Goal: Task Accomplishment & Management: Use online tool/utility

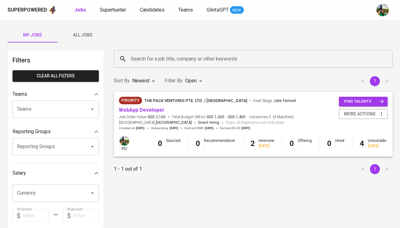
click at [108, 6] on link "Superhunter" at bounding box center [114, 10] width 28 height 8
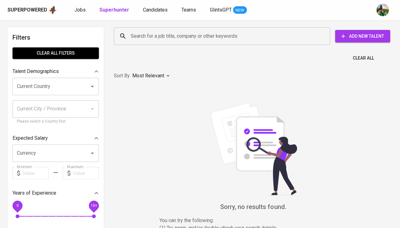
click at [138, 40] on input "Search for a job title, company or other keywords" at bounding box center [223, 36] width 188 height 12
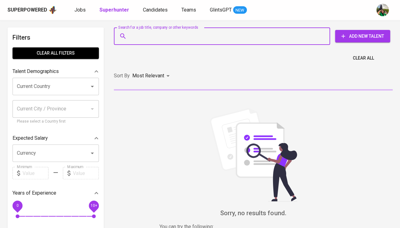
paste input "bayusuryapurnama@gmail.com"
type input "bayusuryapurnama@gmail.com"
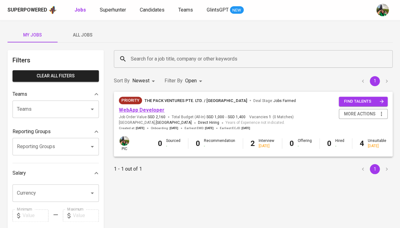
click at [147, 108] on link "WebApp Developer" at bounding box center [142, 110] width 46 height 6
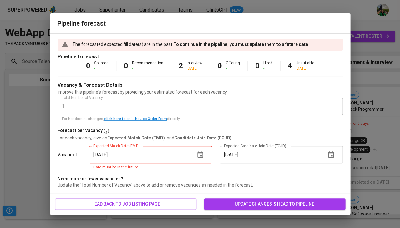
click at [164, 158] on input "[DATE]" at bounding box center [139, 155] width 101 height 18
click at [200, 152] on icon "button" at bounding box center [200, 155] width 6 height 6
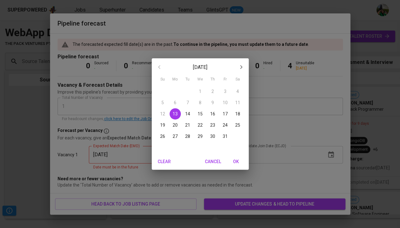
click at [179, 114] on span "13" at bounding box center [174, 114] width 11 height 6
type input "[DATE]"
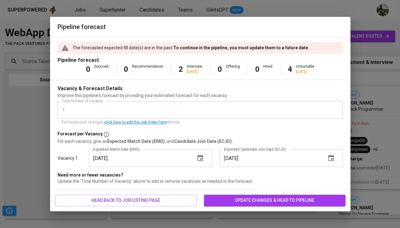
click at [231, 200] on span "update changes & head to pipeline" at bounding box center [274, 201] width 131 height 8
